Goal: Task Accomplishment & Management: Use online tool/utility

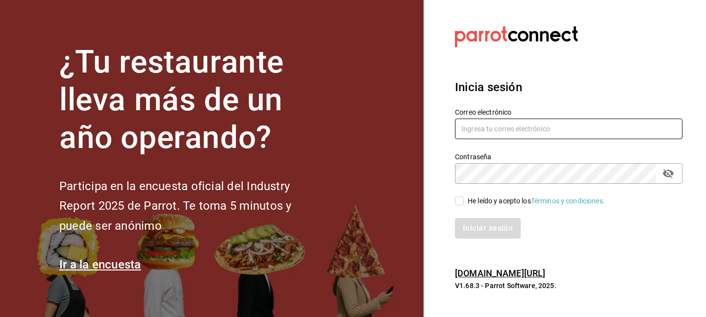
click at [487, 129] on input "text" at bounding box center [568, 129] width 227 height 21
type input "psboug1@gmail.com"
click at [495, 196] on div "He leído y acepto los Términos y condiciones." at bounding box center [568, 201] width 227 height 11
click at [492, 201] on div "He leído y acepto los Términos y condiciones." at bounding box center [536, 201] width 137 height 10
click at [464, 201] on input "He leído y acepto los Términos y condiciones." at bounding box center [459, 201] width 9 height 9
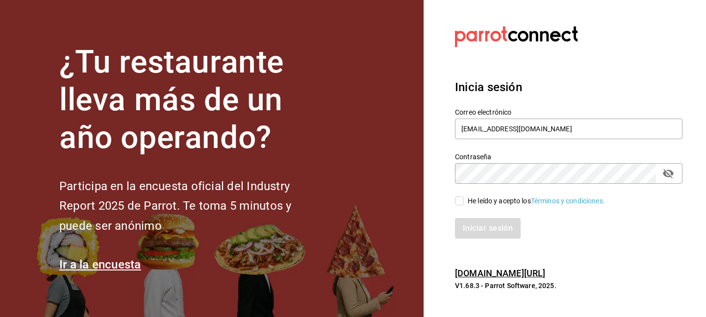
checkbox input "true"
click at [487, 239] on div "Inicia sesión Correo electrónico psboug1@gmail.com Contraseña Contraseña He leí…" at bounding box center [568, 159] width 227 height 184
click at [487, 235] on button "Iniciar sesión" at bounding box center [488, 228] width 67 height 21
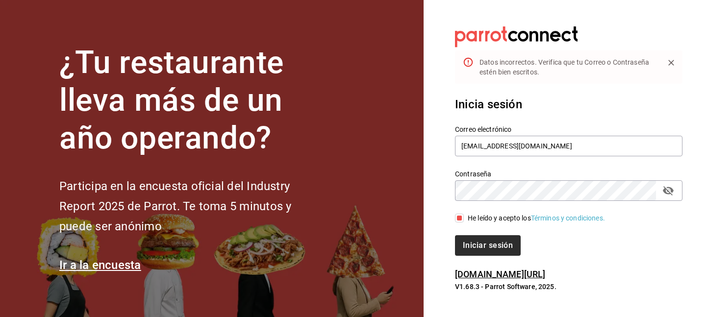
click at [486, 247] on button "Iniciar sesión" at bounding box center [488, 245] width 66 height 21
click at [676, 196] on div "Contraseña" at bounding box center [568, 190] width 227 height 21
click at [668, 189] on icon "passwordField" at bounding box center [668, 191] width 12 height 12
click at [485, 236] on button "Iniciar sesión" at bounding box center [488, 245] width 67 height 21
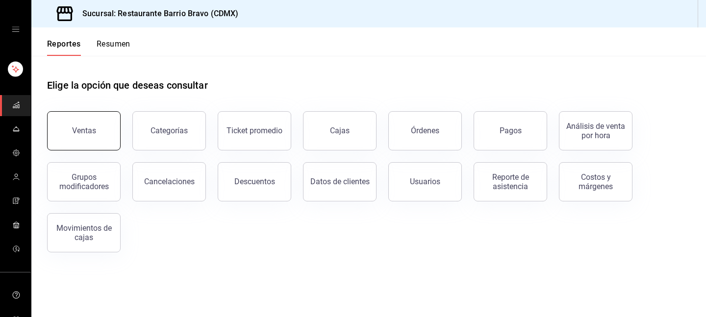
click at [97, 120] on button "Ventas" at bounding box center [84, 130] width 74 height 39
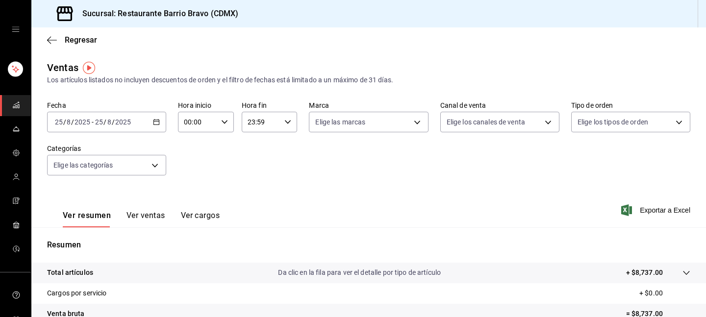
click at [140, 212] on button "Ver ventas" at bounding box center [145, 219] width 39 height 17
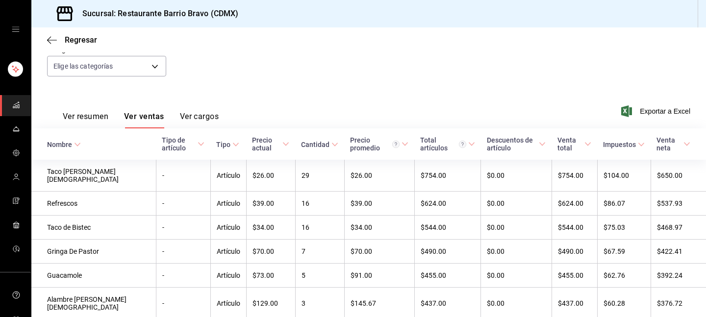
scroll to position [103, 0]
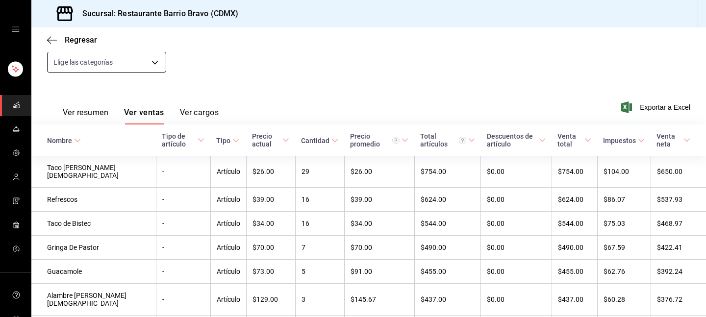
click at [99, 54] on body "Sucursal: Restaurante Barrio [PERSON_NAME] (CDMX) Regresar Ventas Los artículos…" at bounding box center [353, 158] width 706 height 317
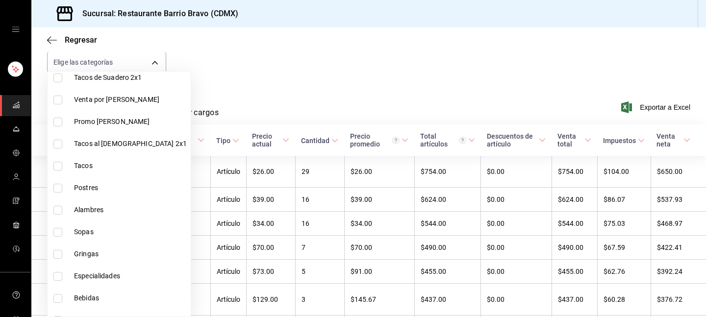
scroll to position [252, 0]
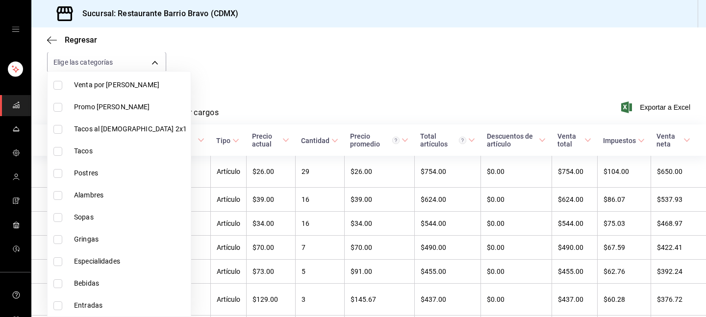
click at [93, 277] on li "Bebidas" at bounding box center [119, 283] width 143 height 22
type input "7fa84fa0-b9ca-49ef-be16-7673f7613eff"
checkbox input "true"
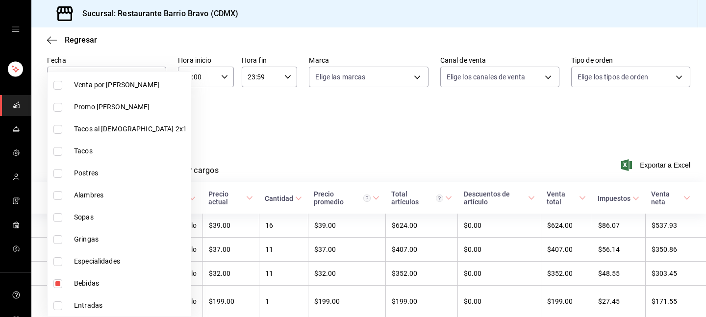
scroll to position [103, 0]
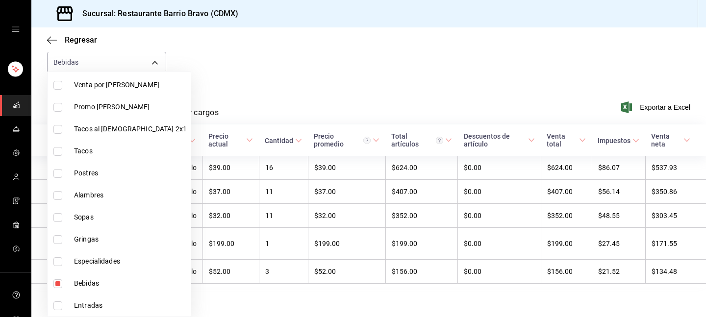
click at [274, 97] on div at bounding box center [353, 158] width 706 height 317
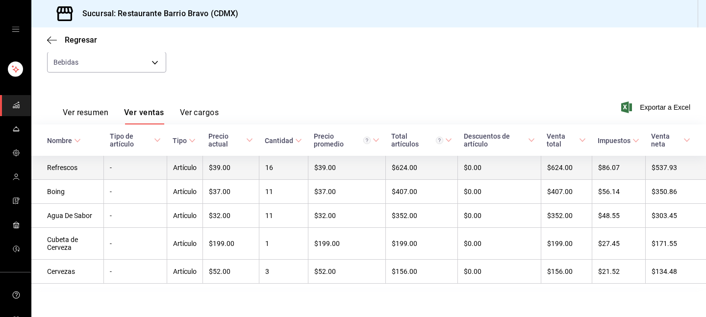
click at [177, 170] on td "Artículo" at bounding box center [185, 168] width 36 height 24
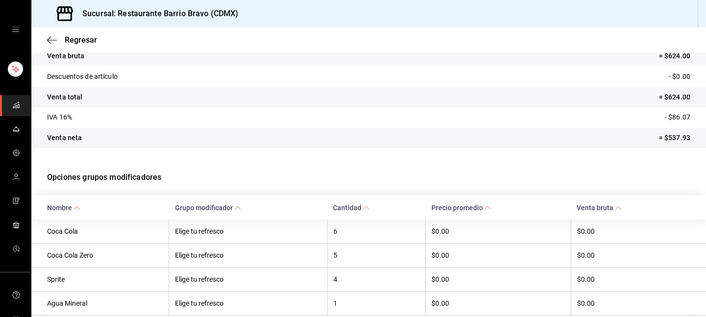
scroll to position [147, 0]
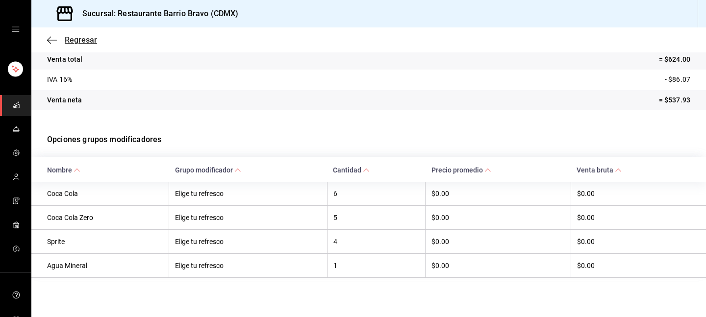
click at [65, 38] on span "Regresar" at bounding box center [81, 39] width 32 height 9
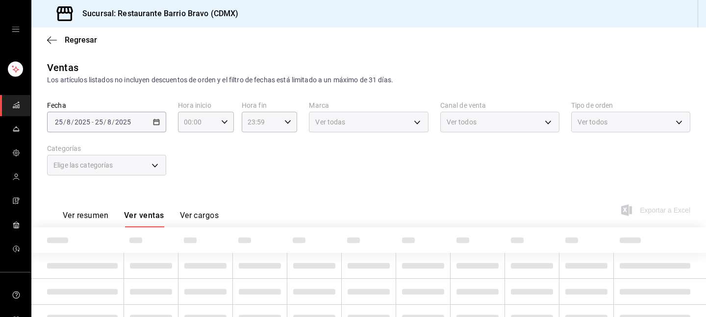
type input "7fa84fa0-b9ca-49ef-be16-7673f7613eff"
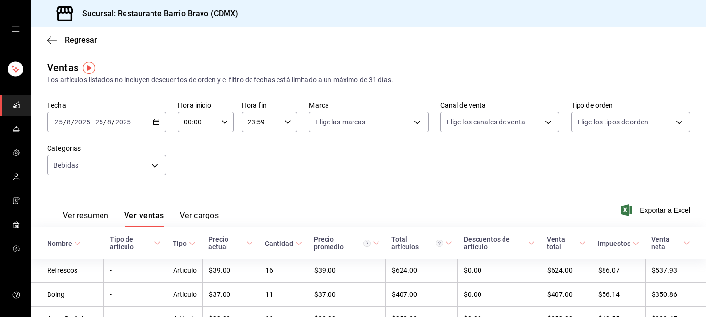
scroll to position [107, 0]
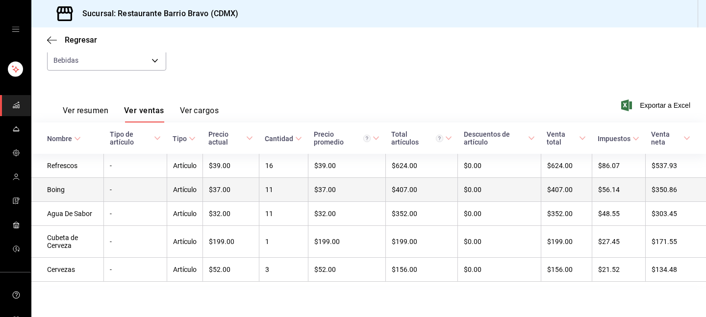
click at [76, 196] on td "Boing" at bounding box center [67, 190] width 73 height 24
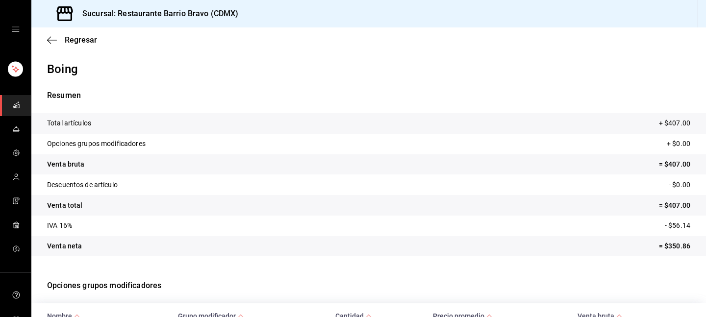
scroll to position [123, 0]
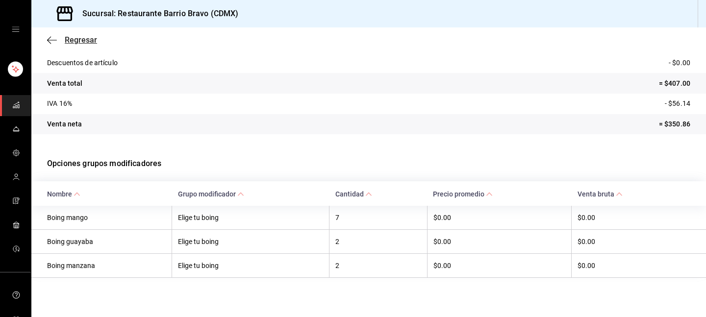
click at [82, 41] on span "Regresar" at bounding box center [81, 39] width 32 height 9
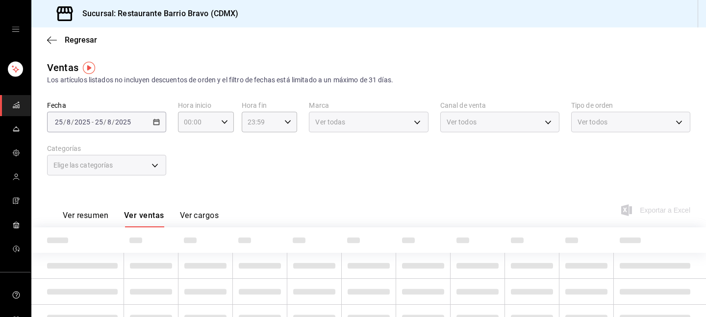
type input "7fa84fa0-b9ca-49ef-be16-7673f7613eff"
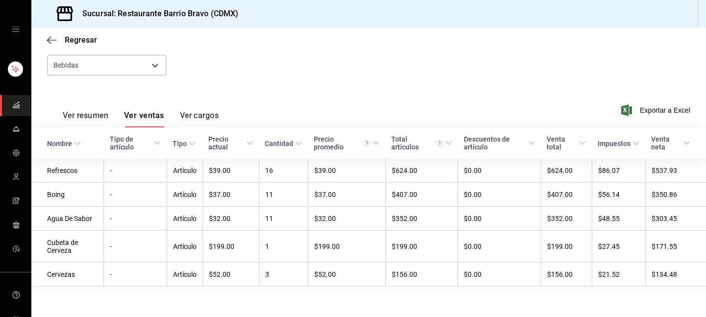
scroll to position [107, 0]
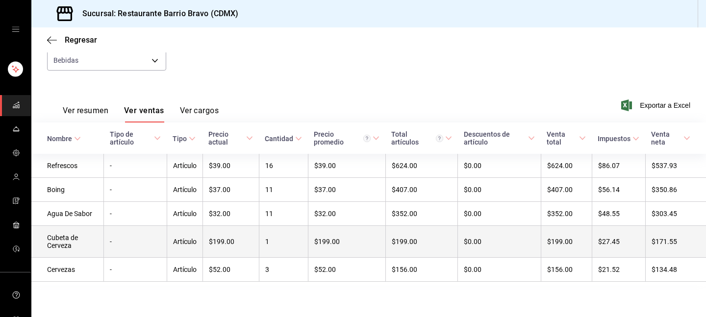
click at [84, 241] on td "Cubeta de Cerveza" at bounding box center [67, 242] width 73 height 32
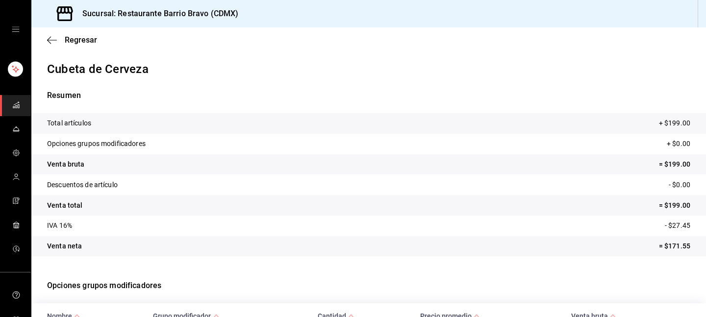
scroll to position [74, 0]
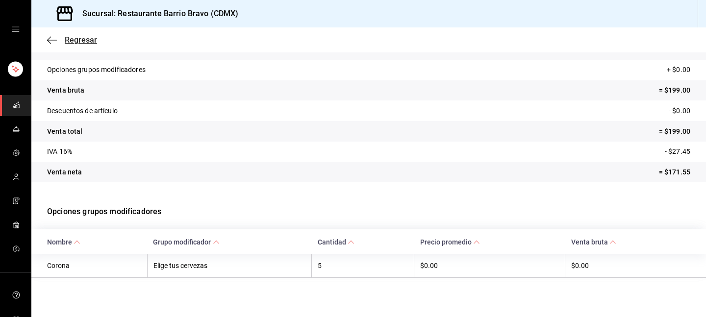
click at [55, 44] on icon "button" at bounding box center [52, 40] width 10 height 9
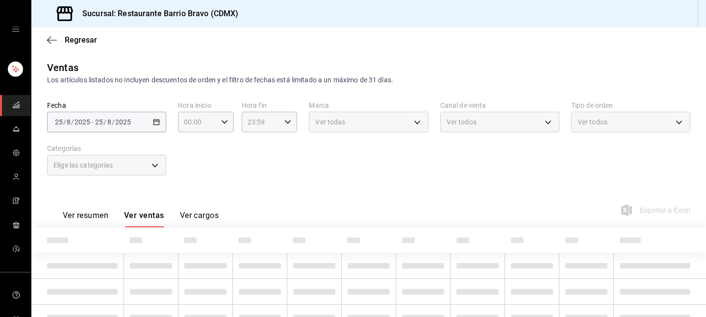
type input "7fa84fa0-b9ca-49ef-be16-7673f7613eff"
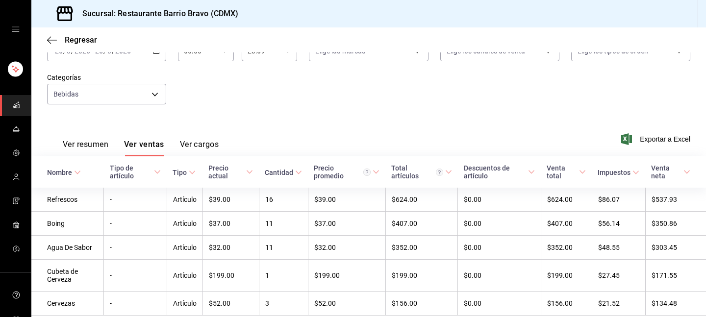
scroll to position [107, 0]
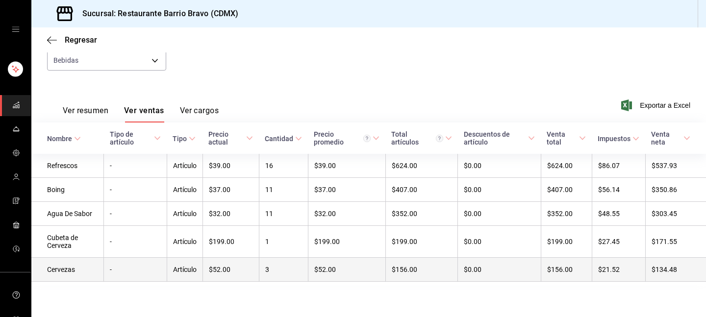
click at [81, 266] on td "Cervezas" at bounding box center [67, 270] width 73 height 24
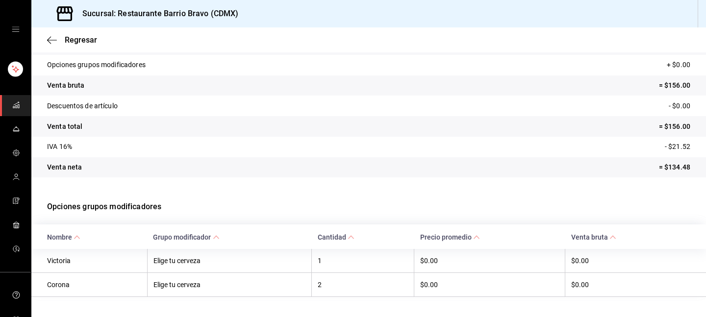
scroll to position [98, 0]
